Goal: Information Seeking & Learning: Learn about a topic

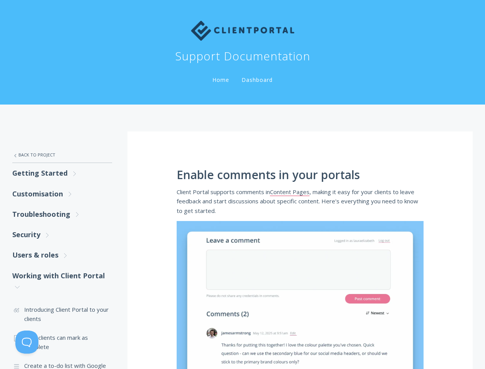
click at [27, 342] on button at bounding box center [26, 342] width 23 height 23
